Goal: Task Accomplishment & Management: Manage account settings

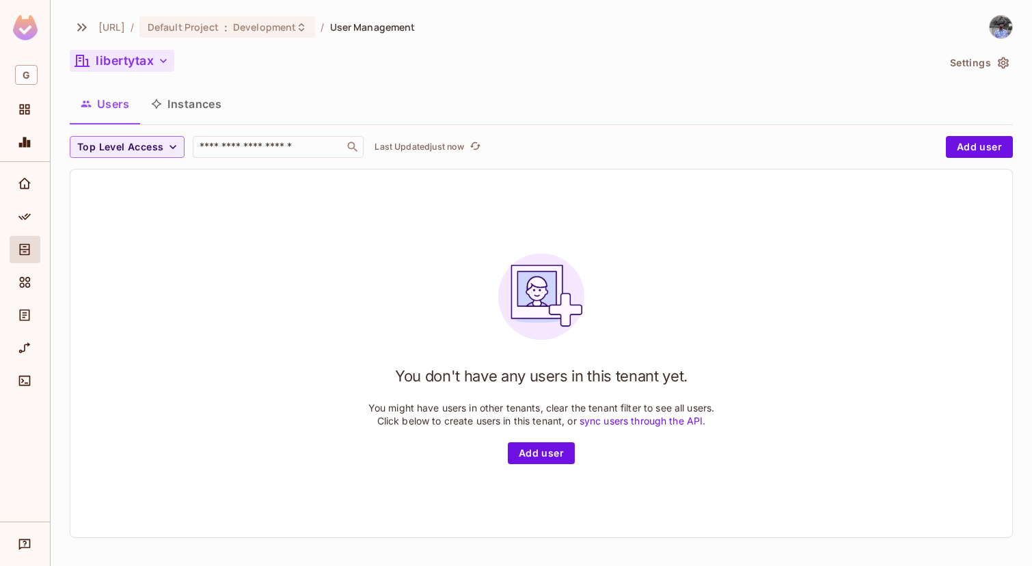
click at [145, 50] on button "libertytax" at bounding box center [122, 61] width 105 height 22
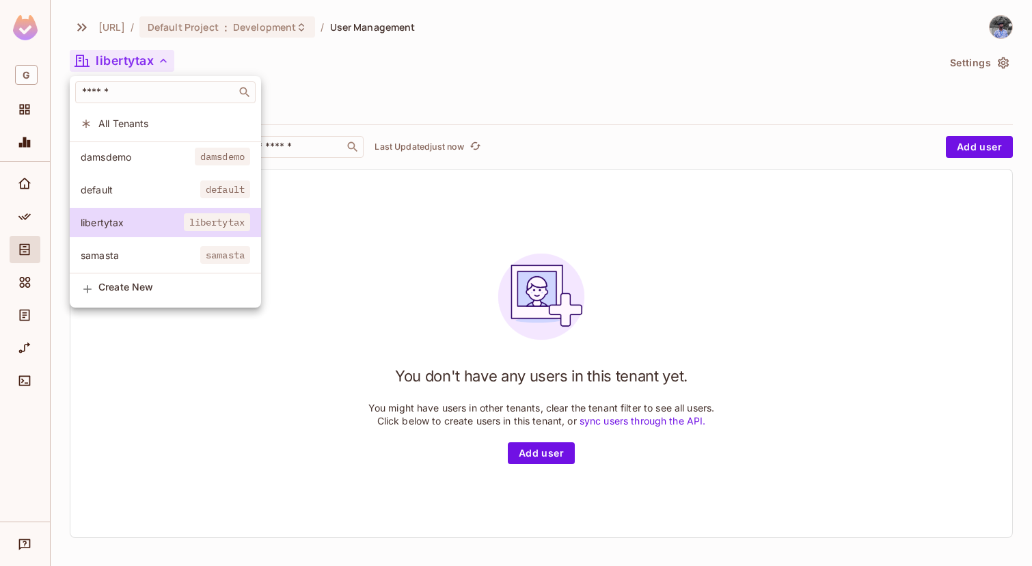
click at [148, 185] on span "default" at bounding box center [141, 189] width 120 height 13
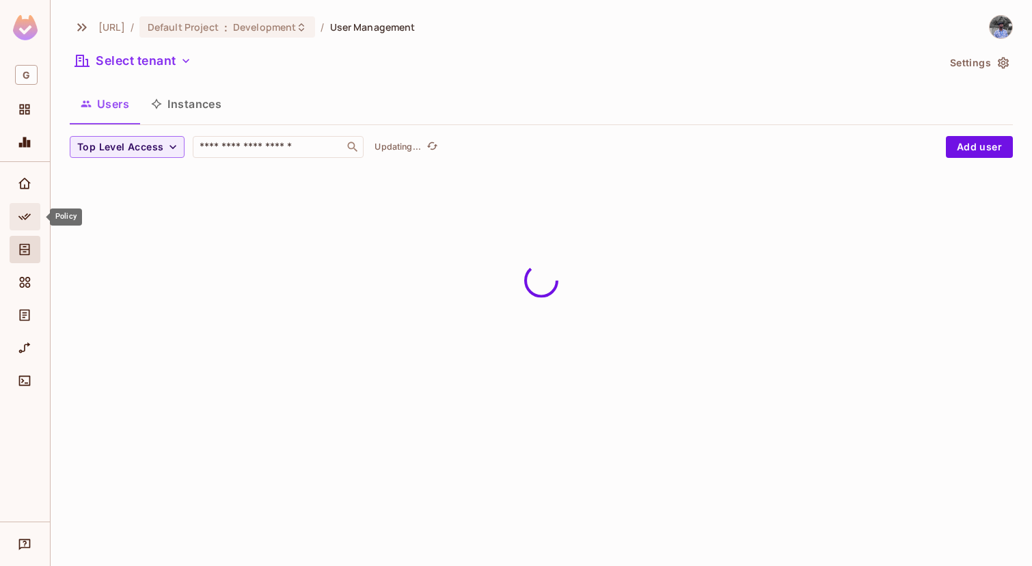
click at [25, 220] on icon "Policy" at bounding box center [25, 217] width 14 height 14
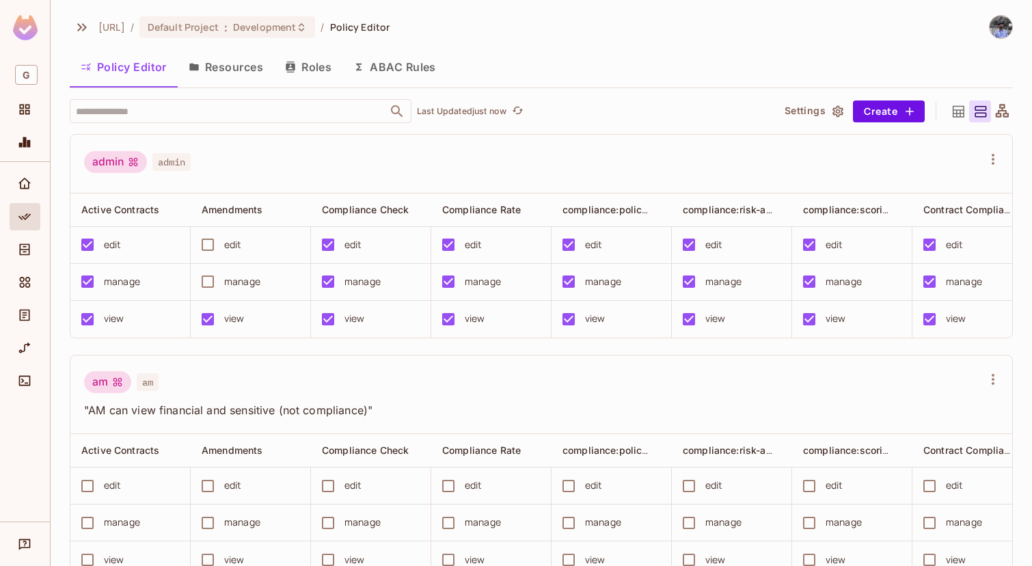
click at [241, 66] on button "Resources" at bounding box center [226, 67] width 96 height 34
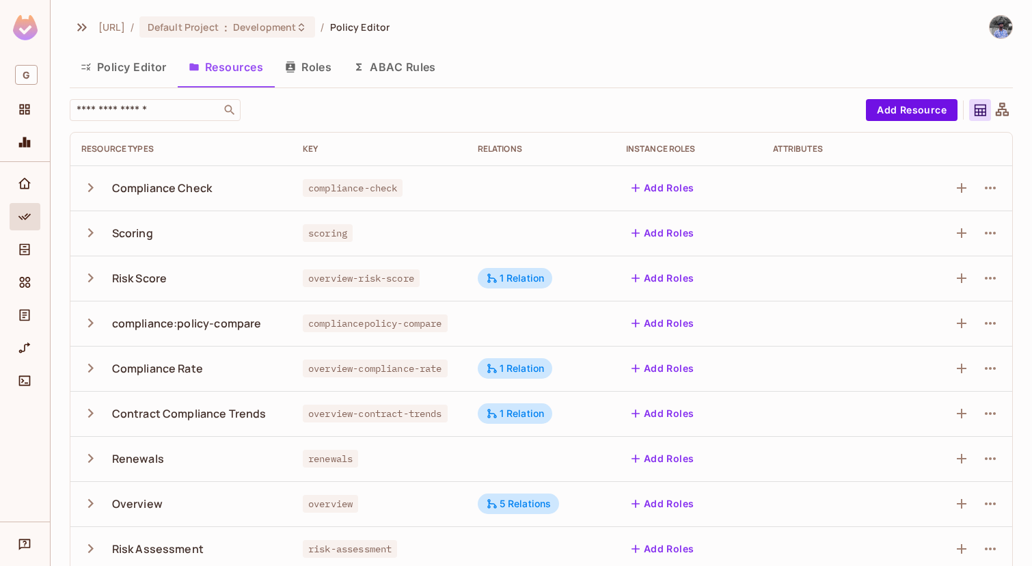
scroll to position [333, 0]
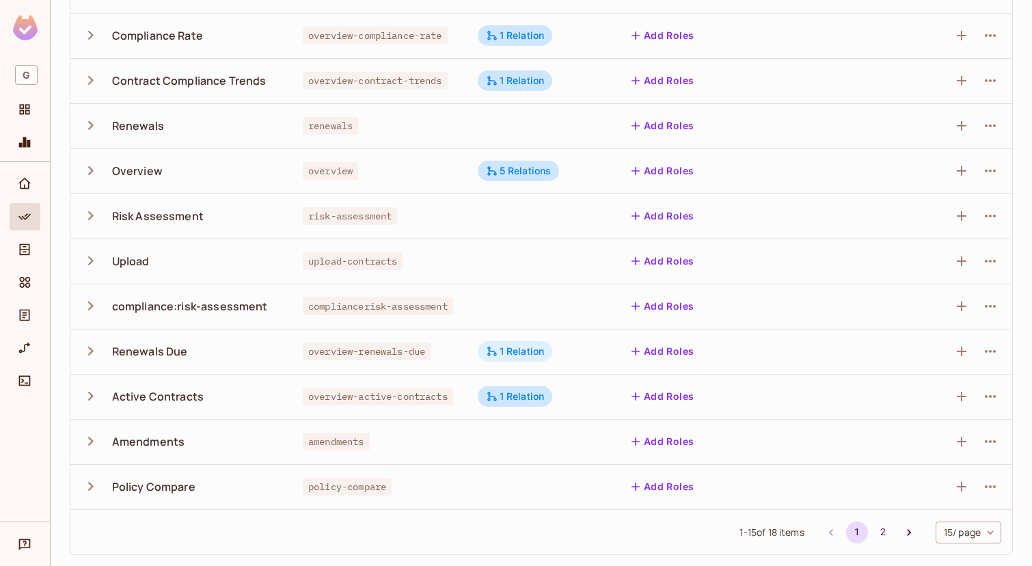
click at [524, 351] on div "1 Relation" at bounding box center [515, 351] width 59 height 12
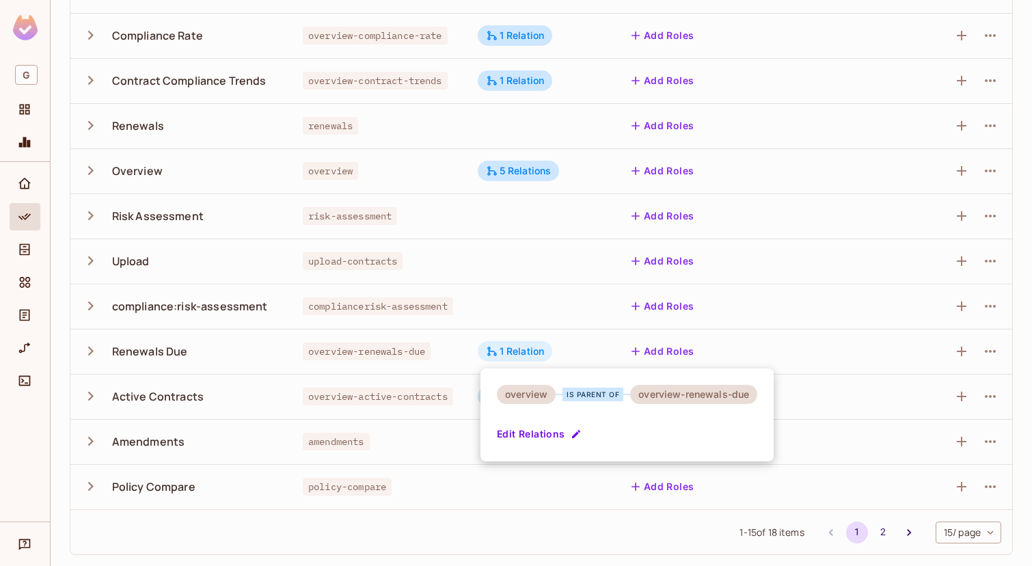
click at [524, 351] on div at bounding box center [516, 283] width 1032 height 566
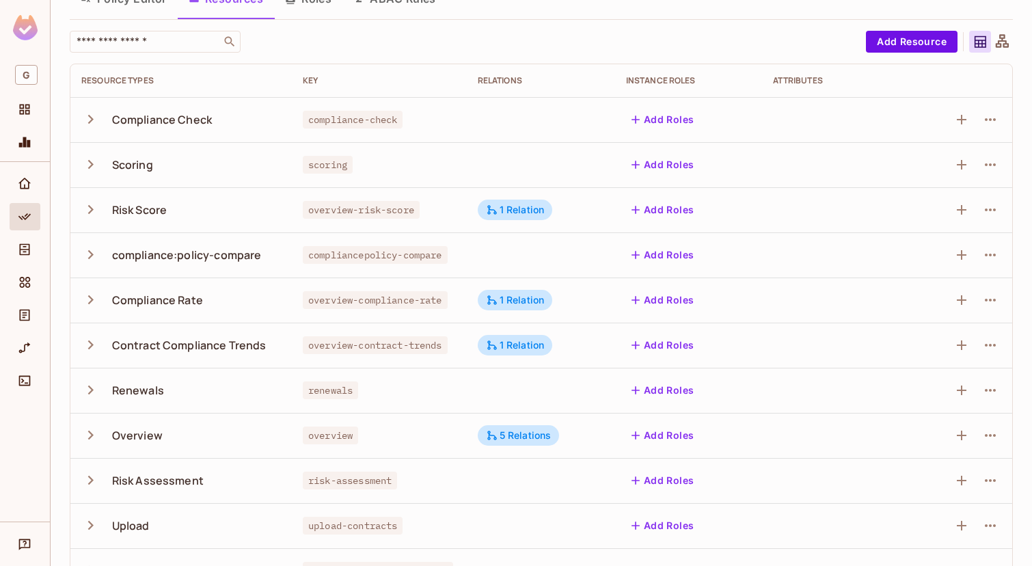
scroll to position [0, 0]
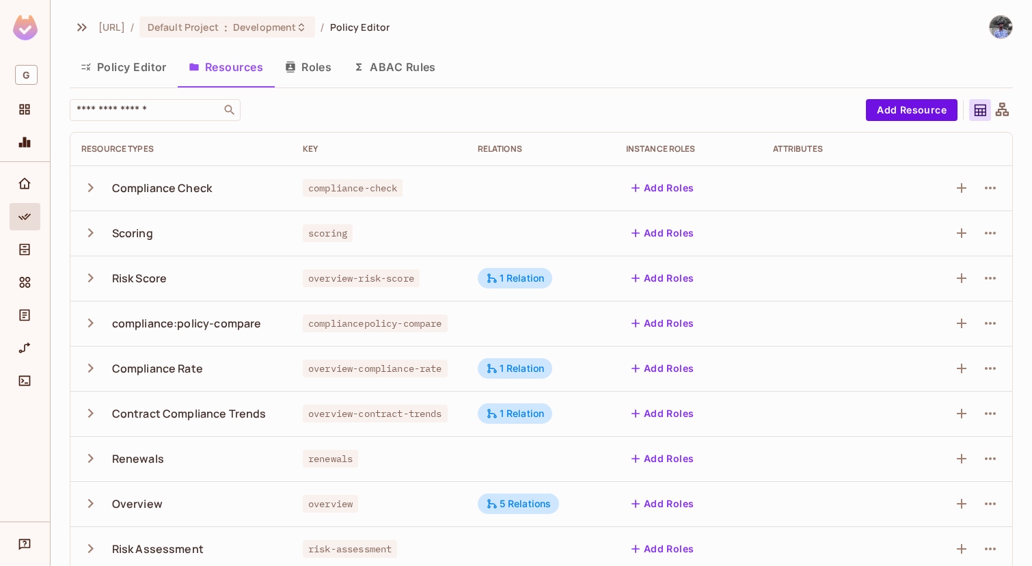
click at [312, 61] on button "Roles" at bounding box center [308, 67] width 68 height 34
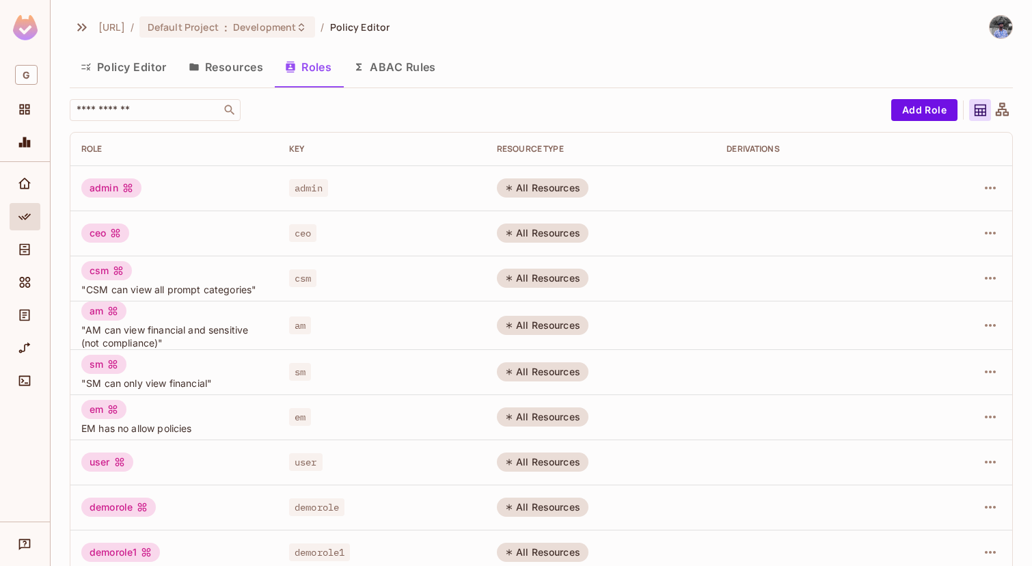
scroll to position [21, 0]
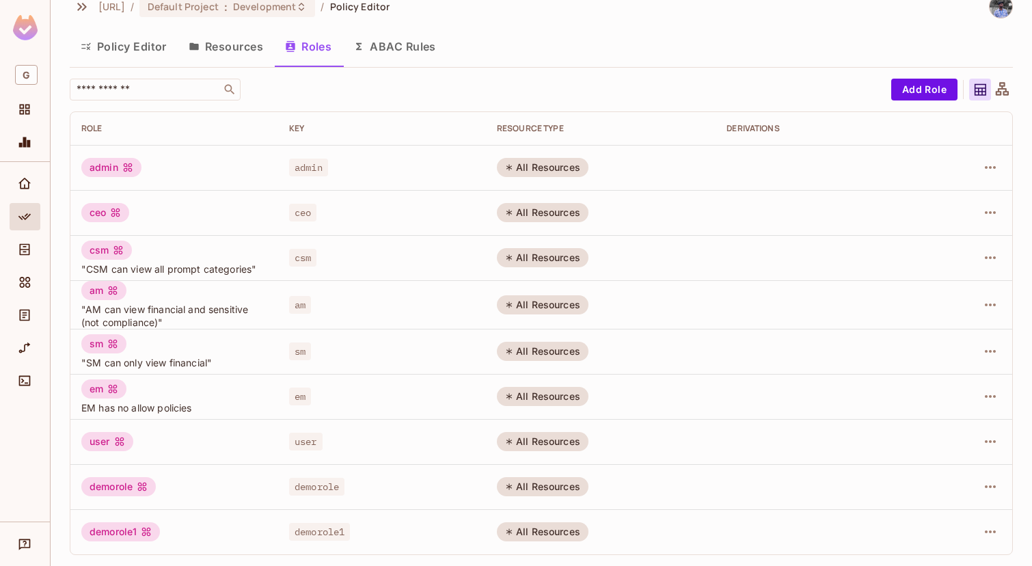
click at [997, 541] on div at bounding box center [967, 532] width 67 height 22
click at [989, 539] on icon "button" at bounding box center [990, 532] width 16 height 16
click at [953, 550] on ul "Edit Role Edit Attributes Delete Role" at bounding box center [931, 504] width 121 height 101
click at [944, 528] on div "Delete Role" at bounding box center [935, 535] width 53 height 14
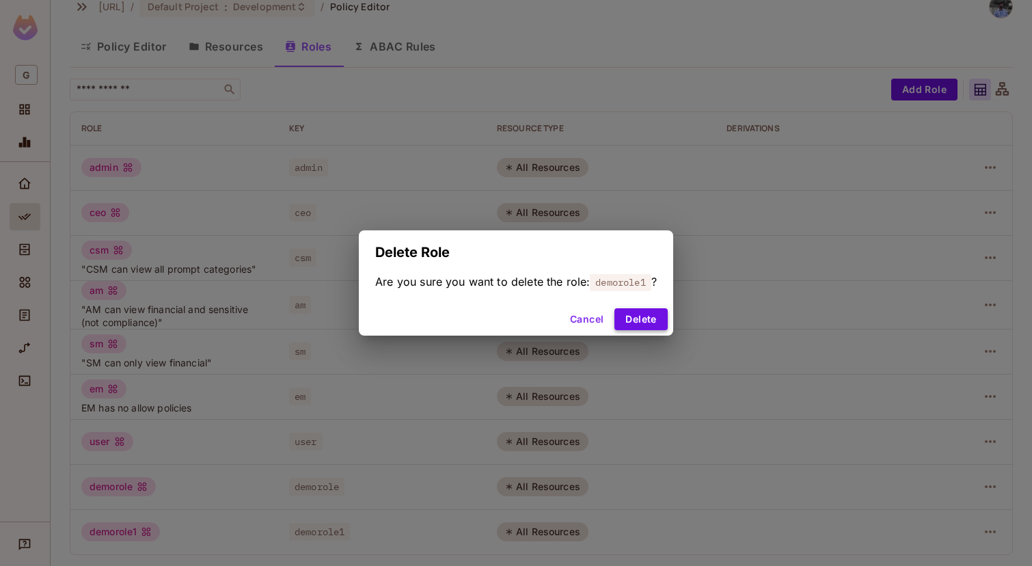
click at [649, 317] on button "Delete" at bounding box center [640, 319] width 53 height 22
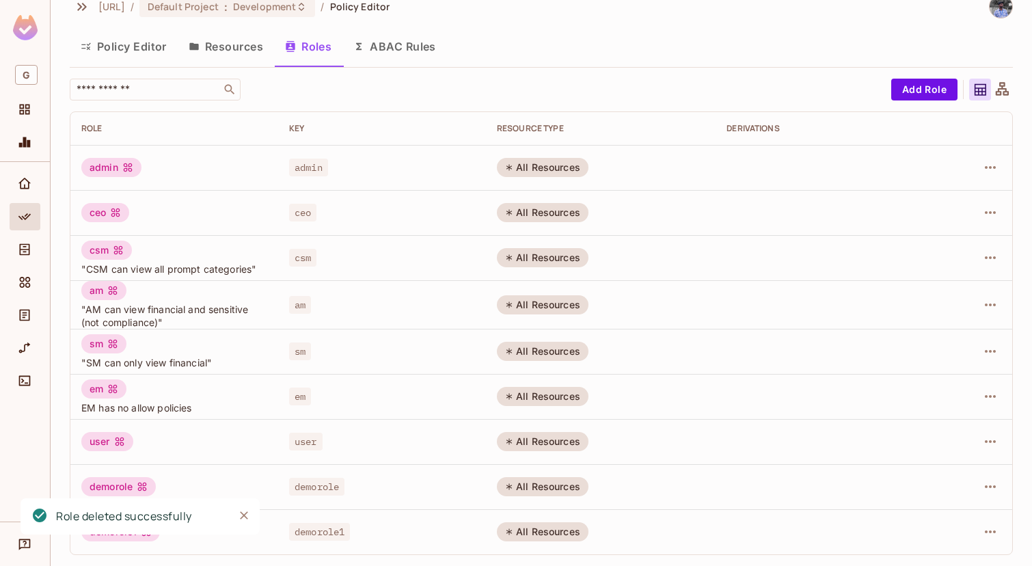
scroll to position [0, 0]
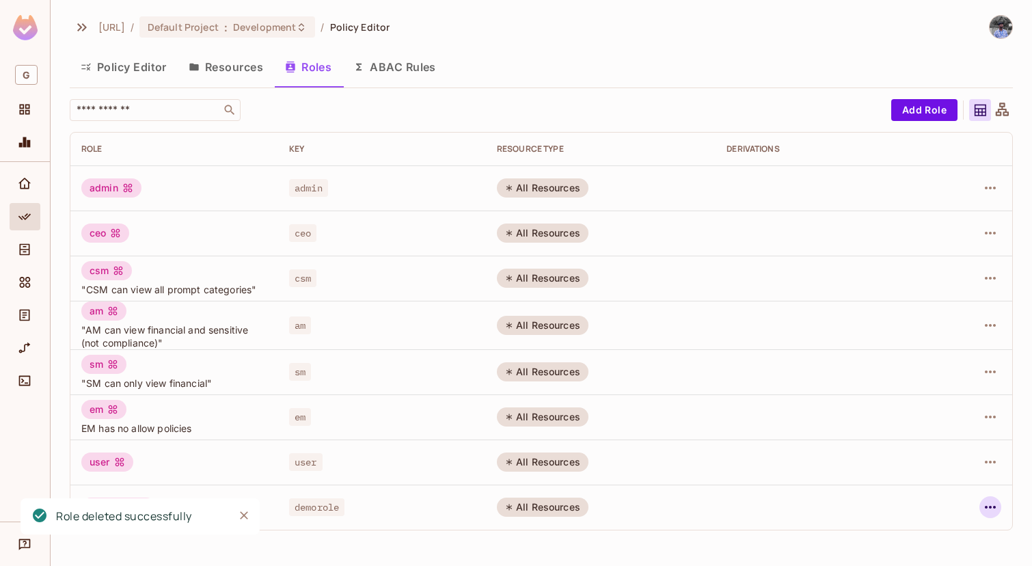
click at [988, 509] on icon "button" at bounding box center [990, 507] width 16 height 16
click at [912, 529] on div "Delete Role" at bounding box center [935, 535] width 53 height 14
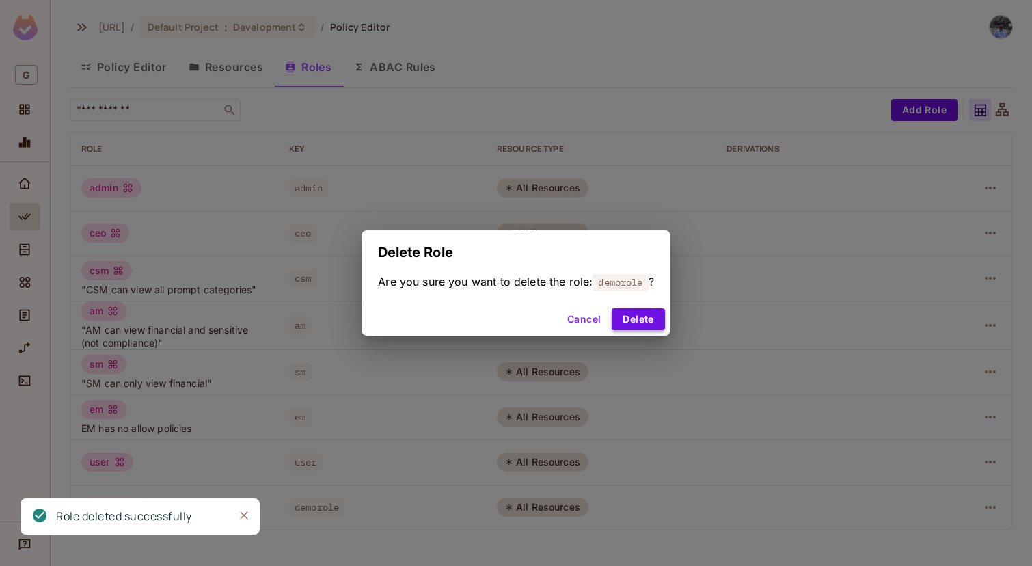
click at [651, 319] on button "Delete" at bounding box center [638, 319] width 53 height 22
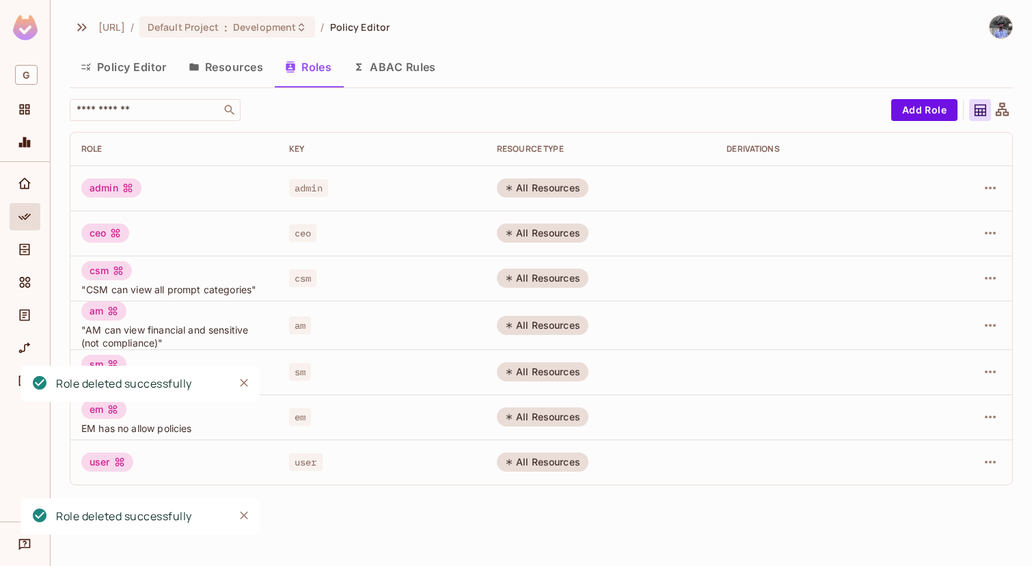
click at [385, 56] on button "ABAC Rules" at bounding box center [394, 67] width 105 height 34
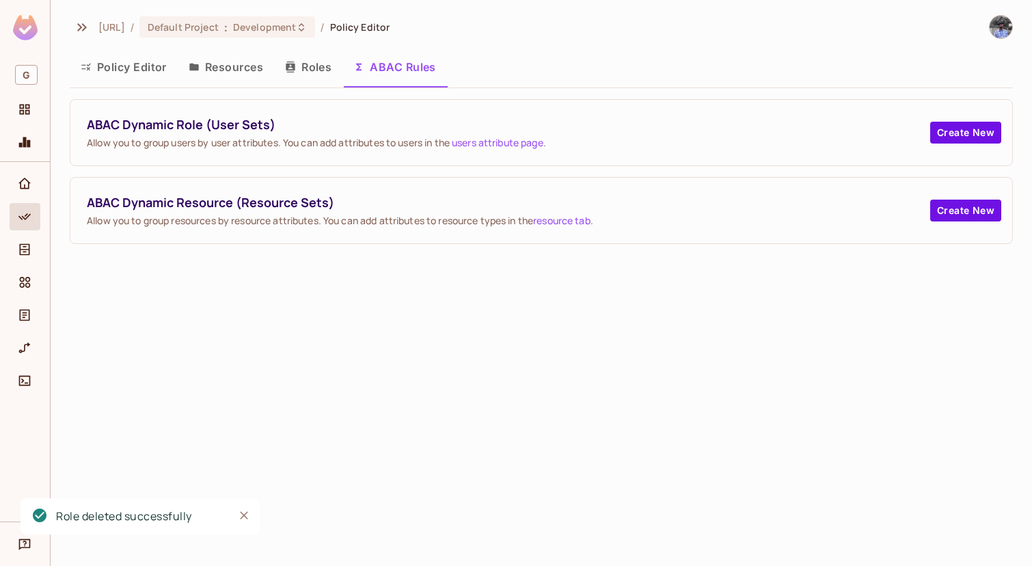
click at [243, 61] on button "Resources" at bounding box center [226, 67] width 96 height 34
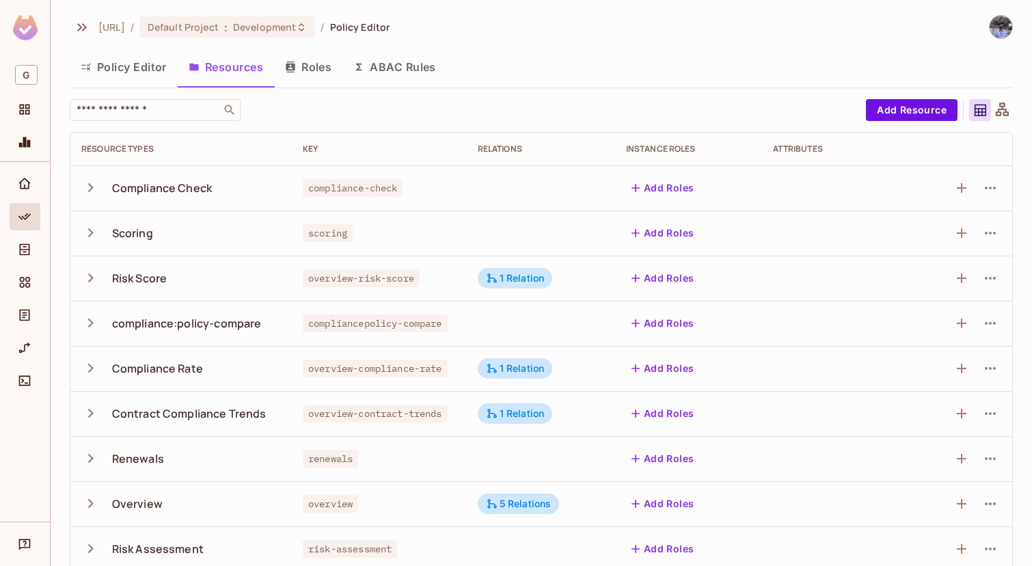
click at [1003, 35] on img at bounding box center [1001, 27] width 23 height 23
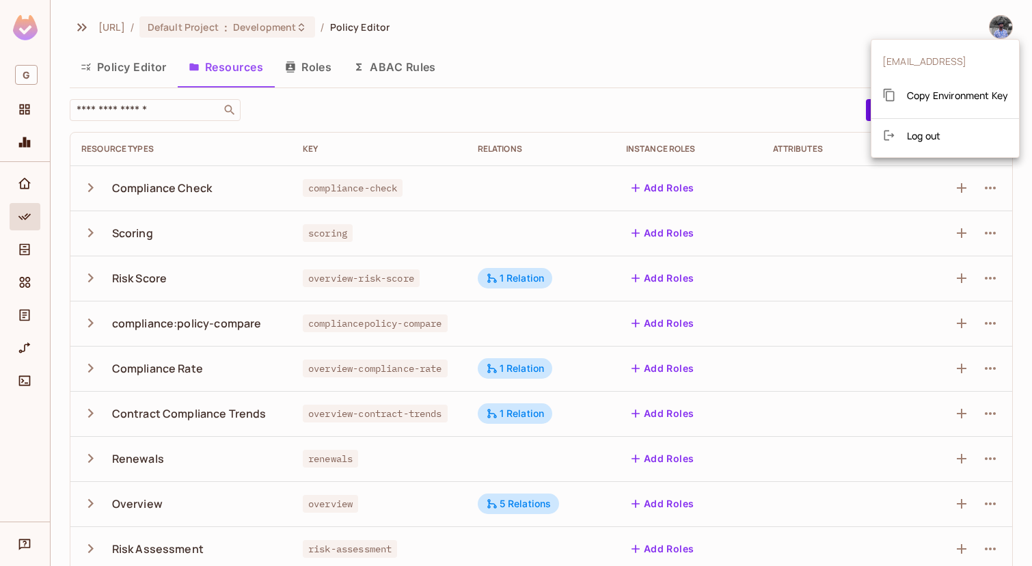
click at [138, 66] on div at bounding box center [516, 283] width 1032 height 566
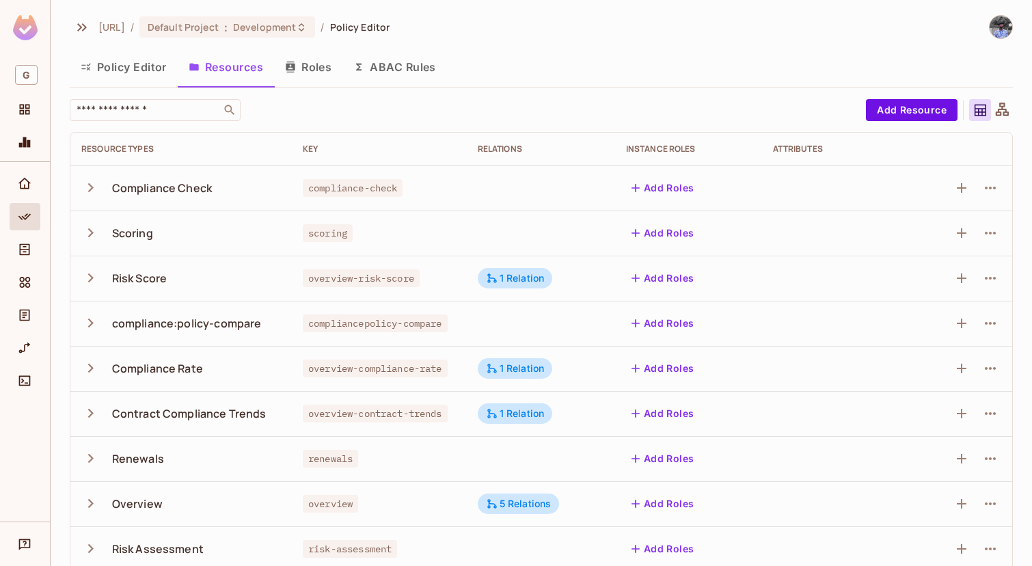
click at [138, 66] on button "Policy Editor" at bounding box center [124, 67] width 108 height 34
